Goal: Information Seeking & Learning: Learn about a topic

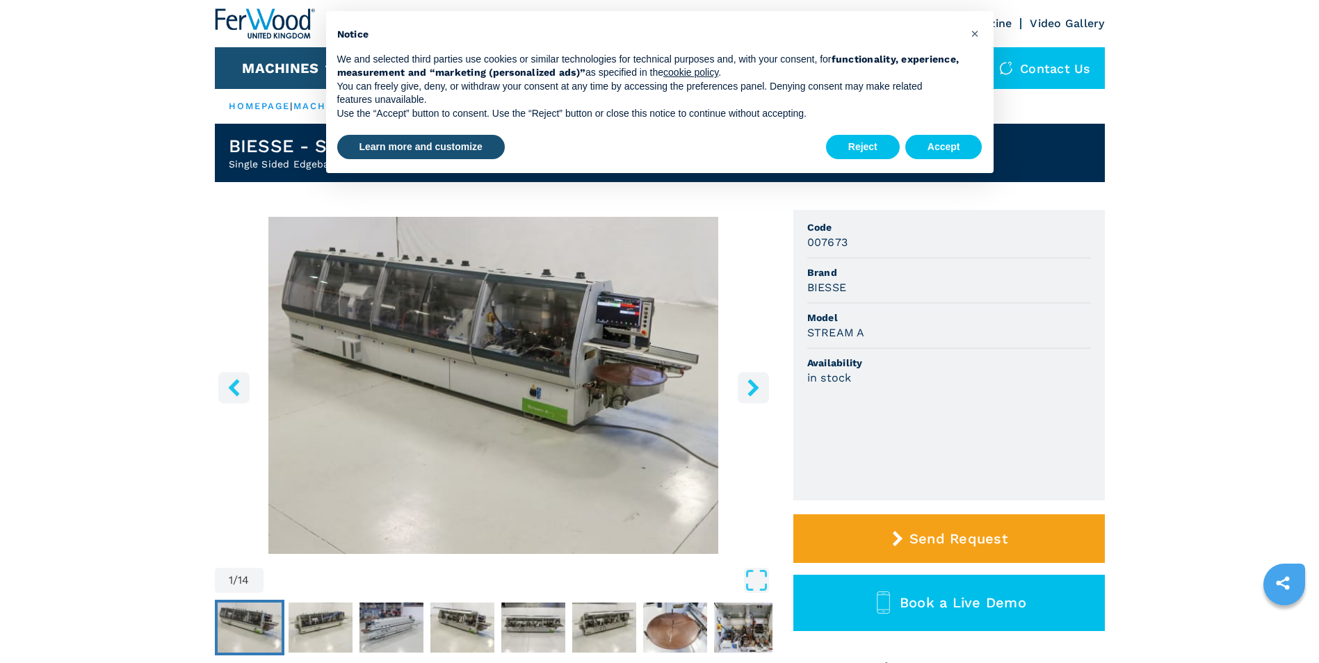
click at [745, 394] on icon "right-button" at bounding box center [753, 387] width 17 height 17
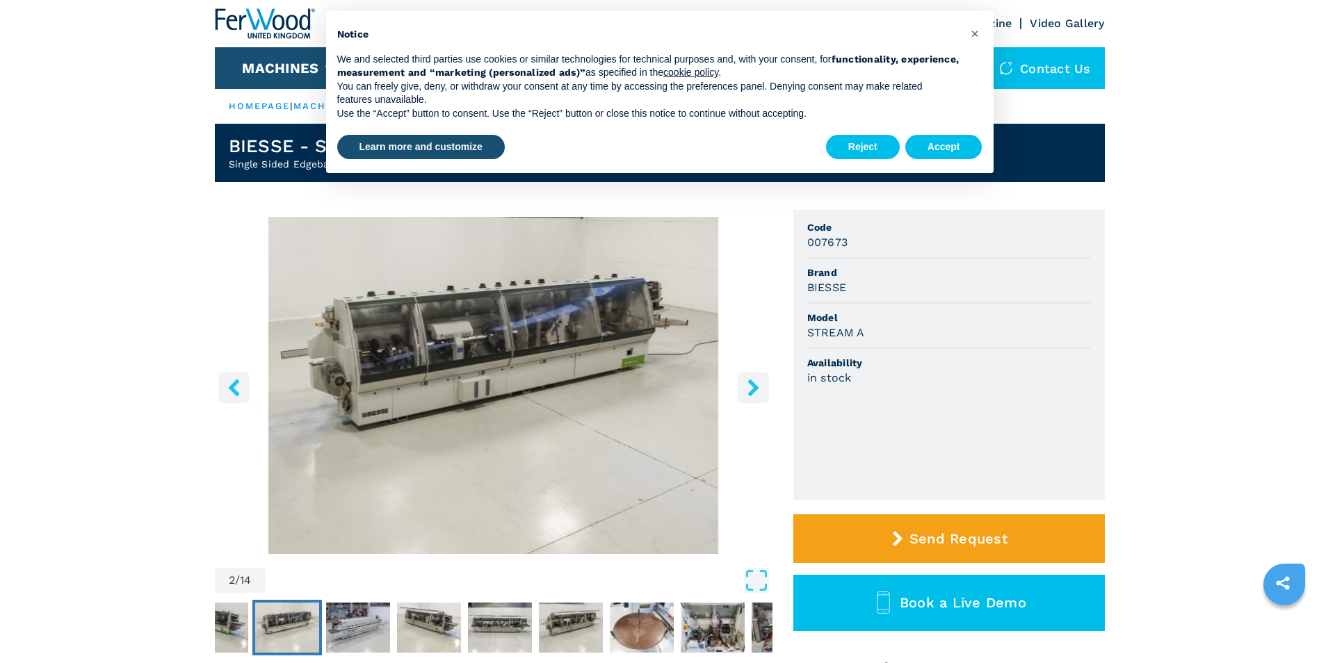
click at [745, 394] on icon "right-button" at bounding box center [753, 387] width 17 height 17
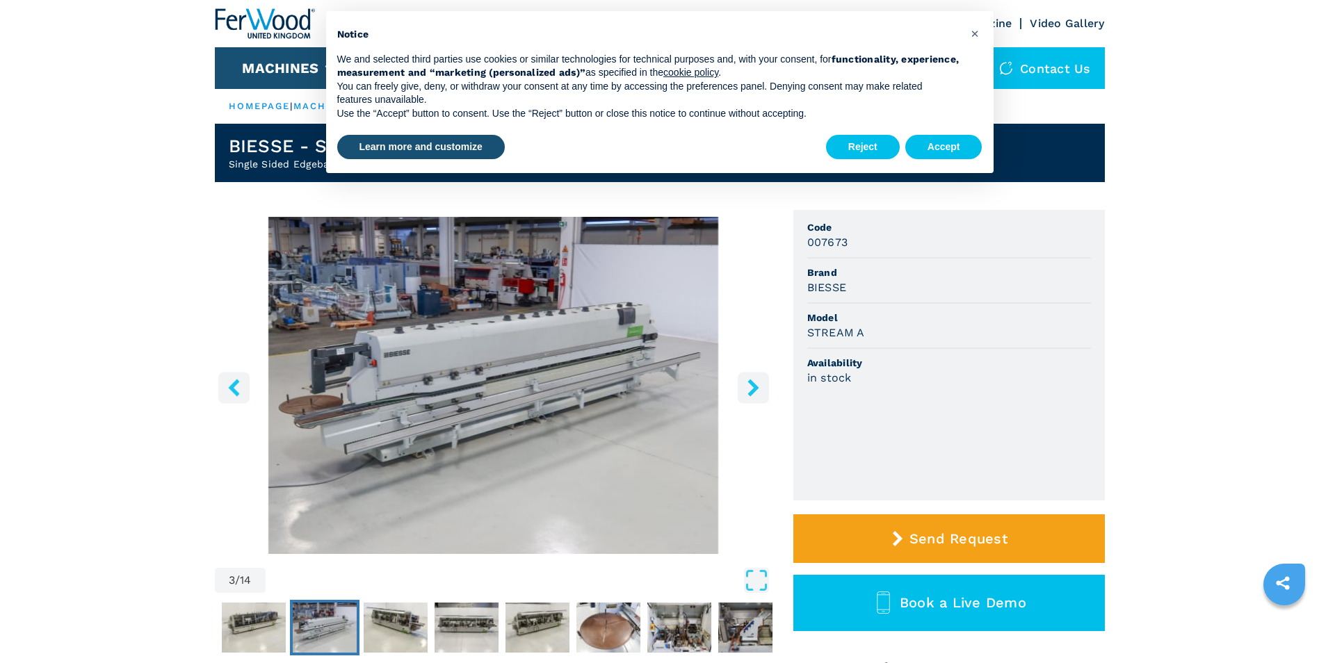
click at [745, 394] on icon "right-button" at bounding box center [753, 387] width 17 height 17
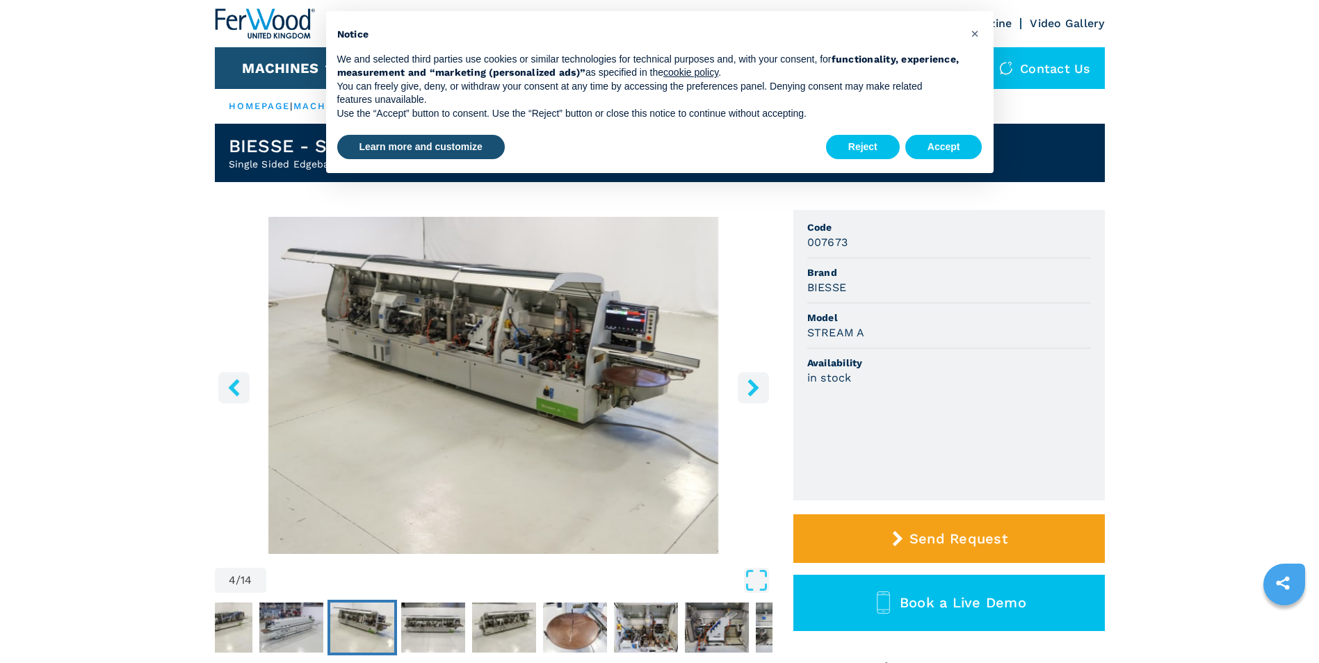
click at [745, 394] on icon "right-button" at bounding box center [753, 387] width 17 height 17
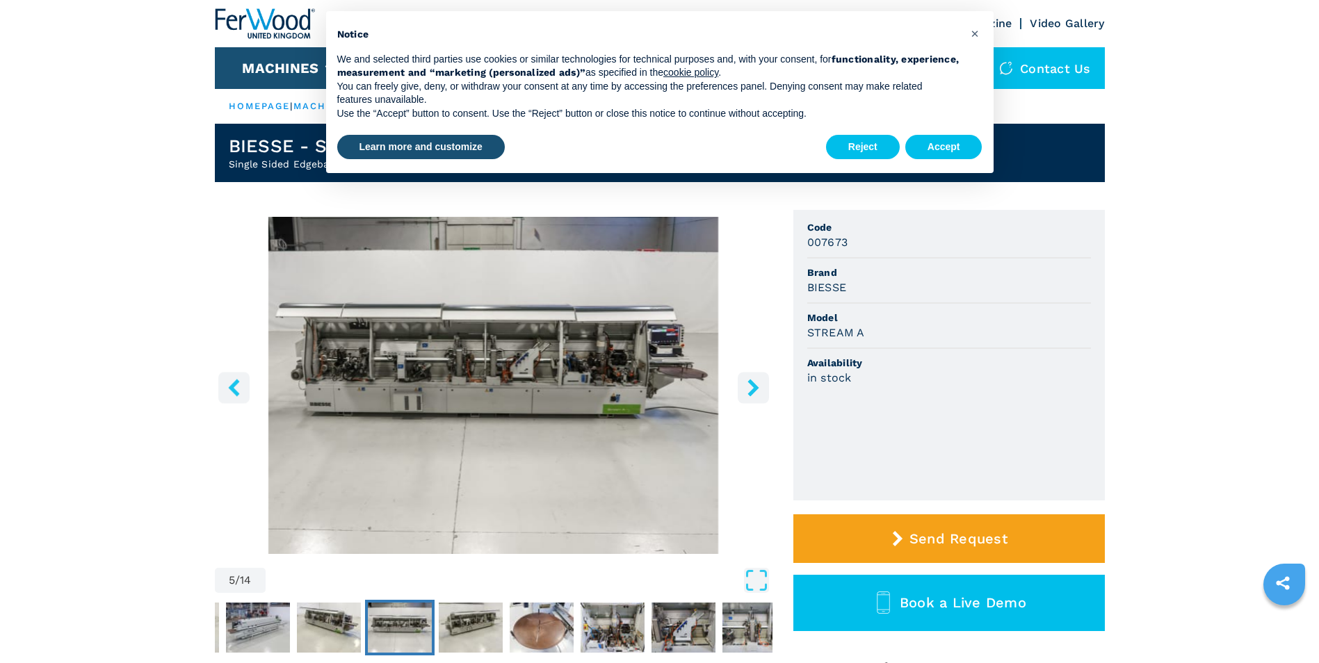
click at [745, 394] on icon "right-button" at bounding box center [753, 387] width 17 height 17
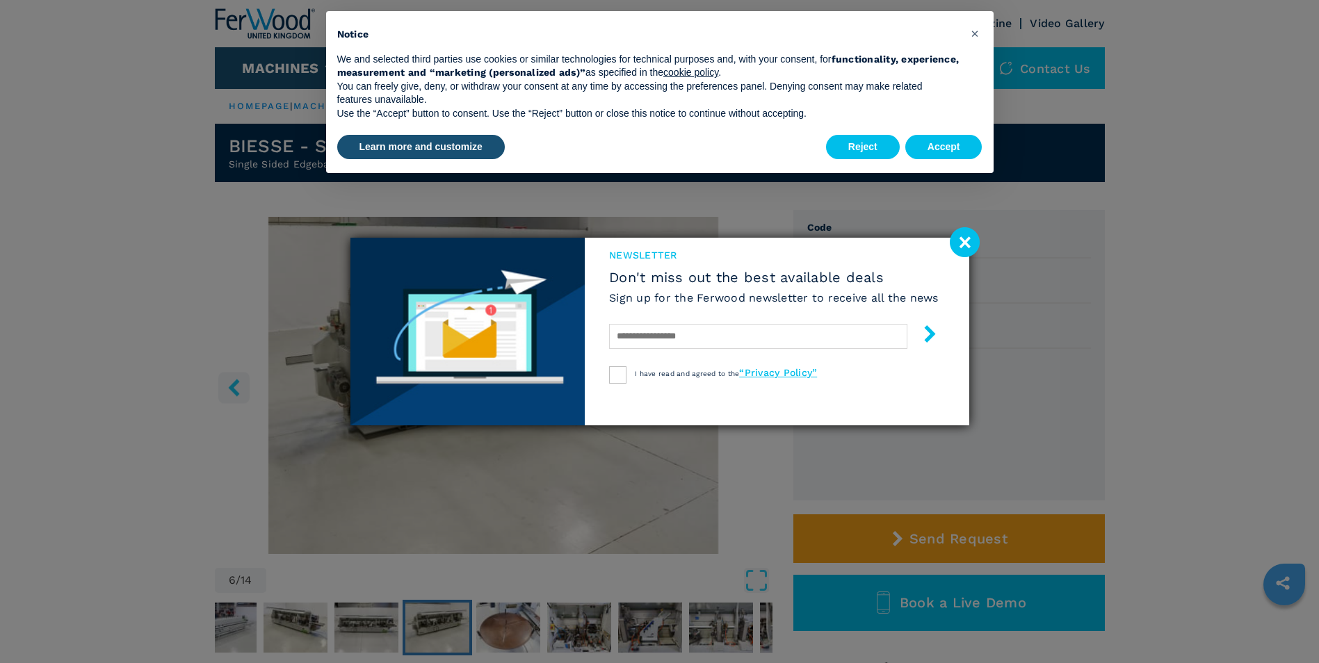
click at [969, 251] on image at bounding box center [965, 242] width 30 height 30
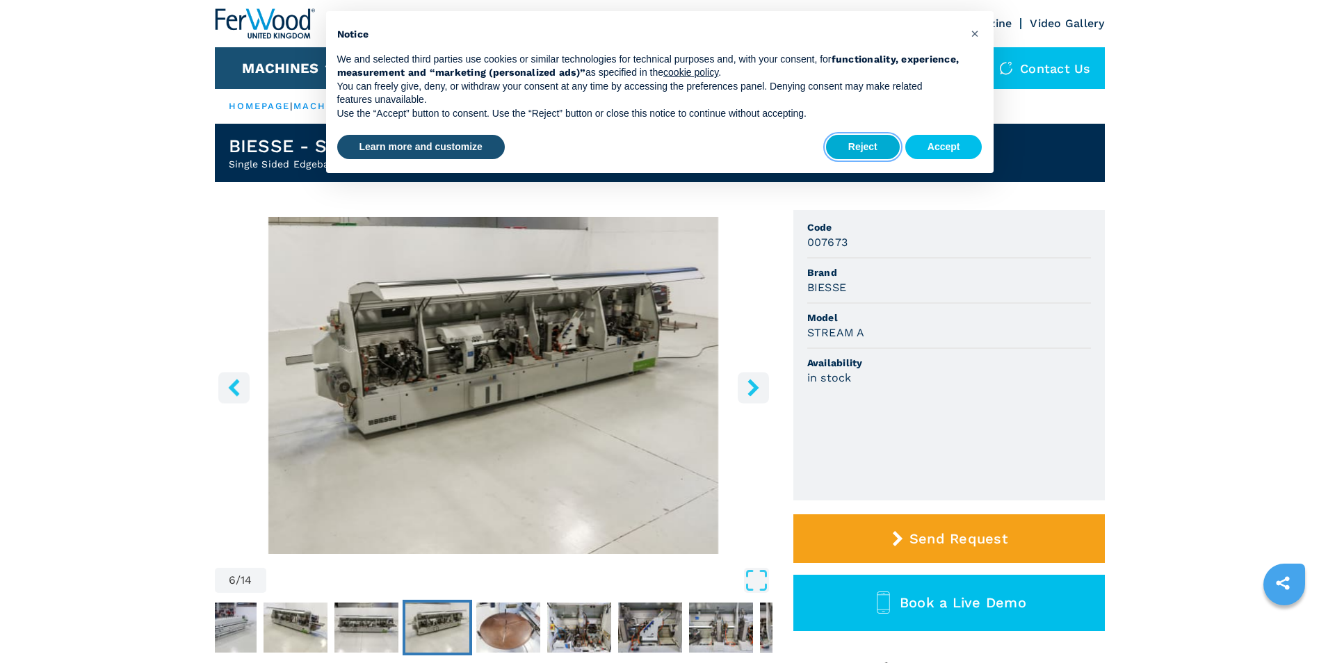
click at [871, 141] on button "Reject" at bounding box center [863, 147] width 74 height 25
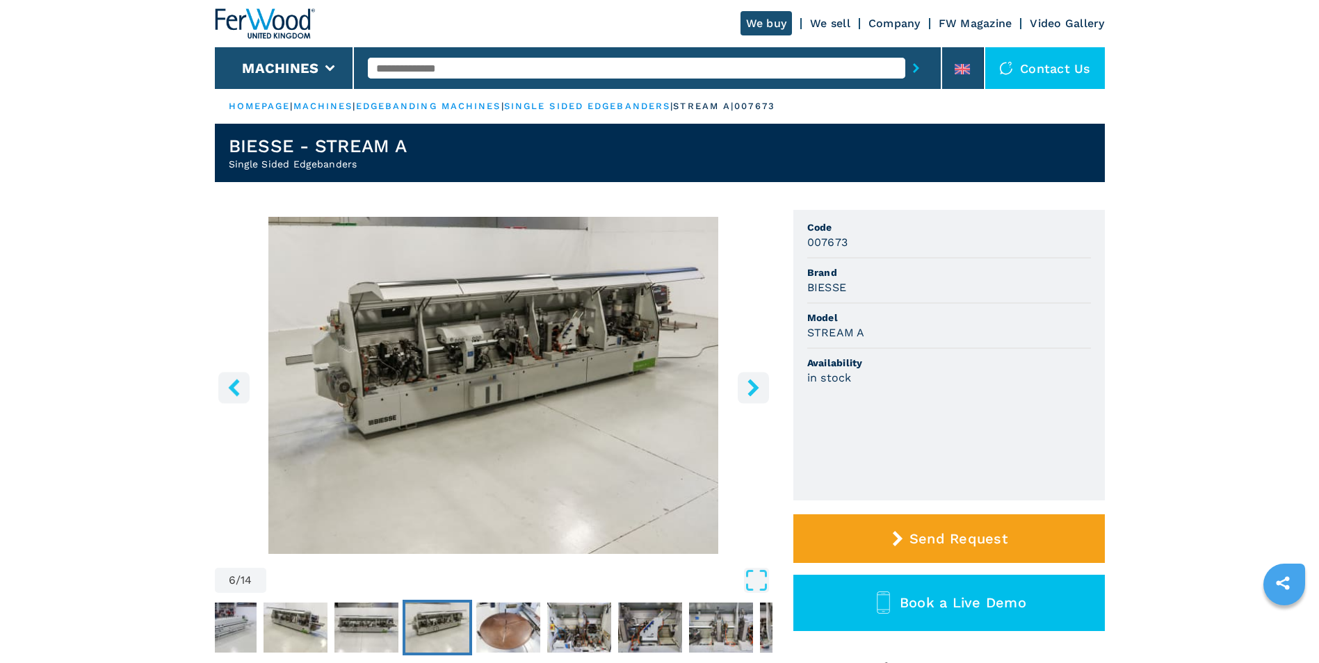
click at [807, 22] on div "We buy We sell Company FW Magazine Video Gallery" at bounding box center [923, 23] width 364 height 11
click at [816, 19] on link "We sell" at bounding box center [830, 23] width 40 height 13
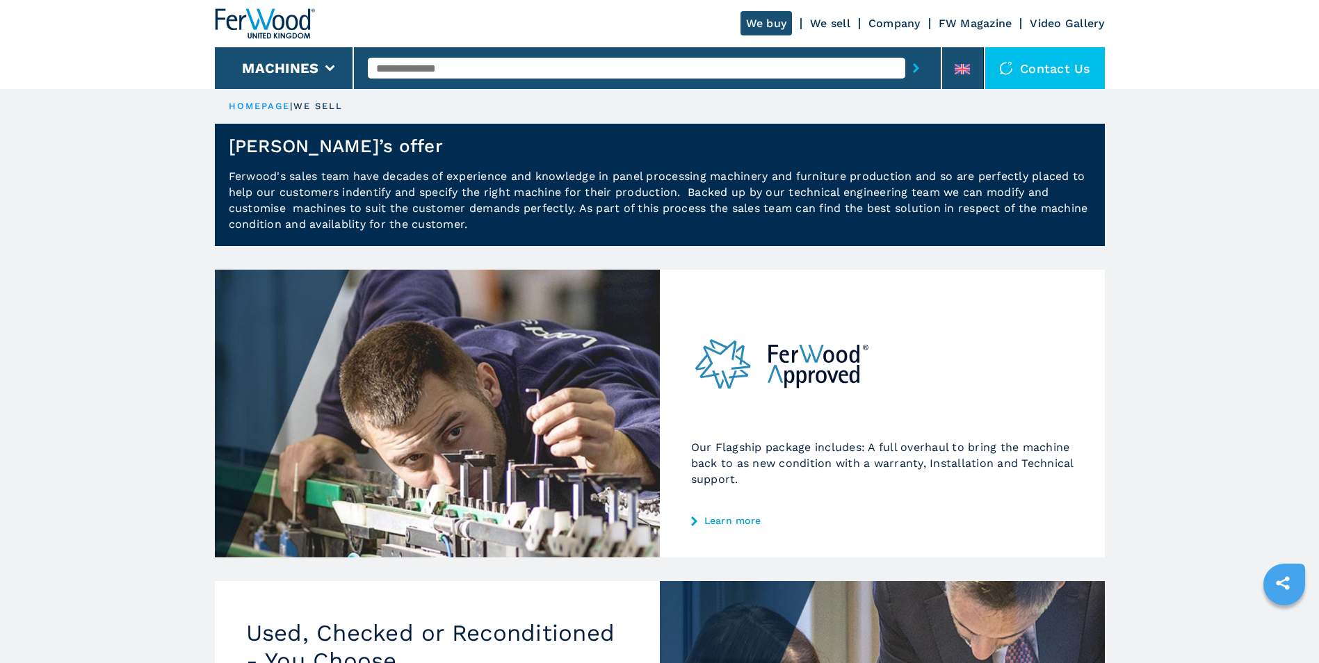
click at [1044, 24] on link "Video Gallery" at bounding box center [1067, 23] width 74 height 13
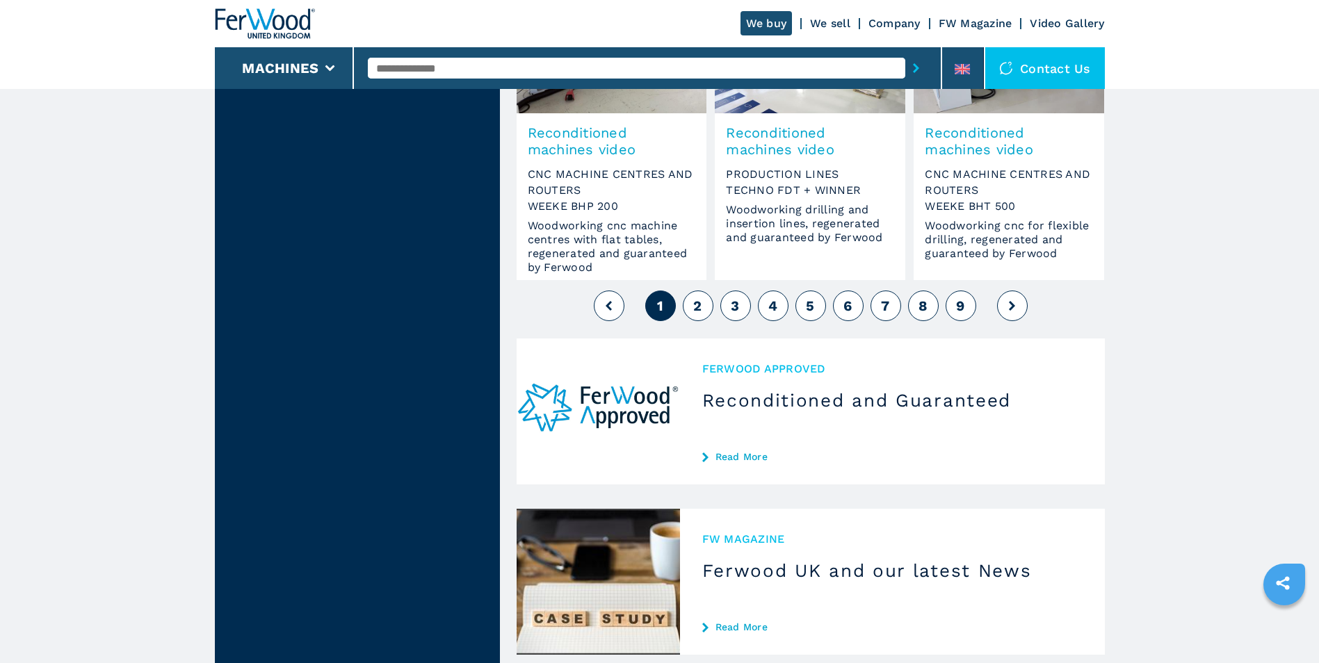
scroll to position [1391, 0]
